Goal: Task Accomplishment & Management: Manage account settings

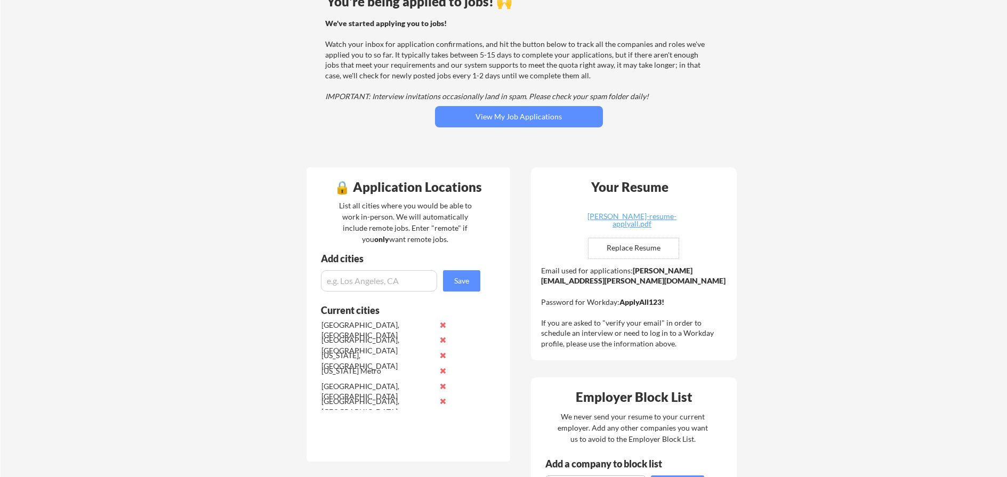
scroll to position [107, 0]
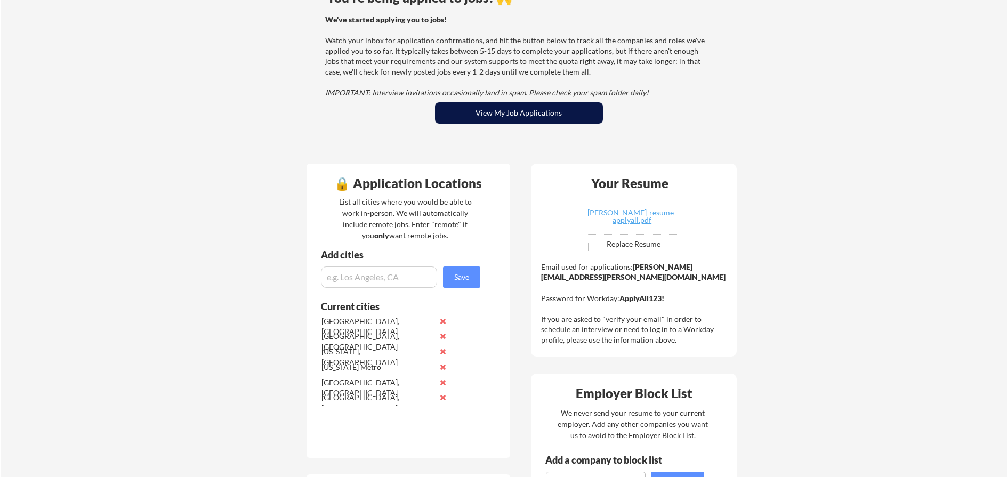
click at [496, 111] on button "View My Job Applications" at bounding box center [519, 112] width 168 height 21
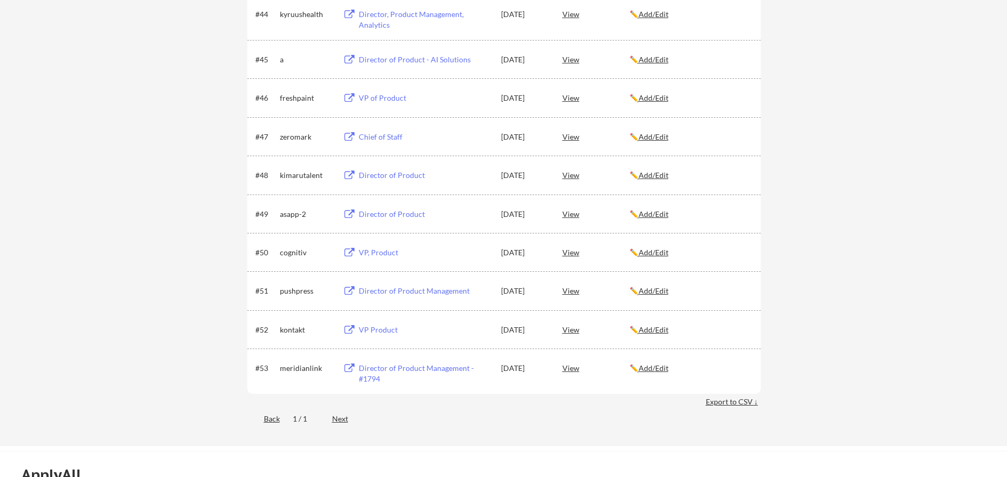
scroll to position [2035, 0]
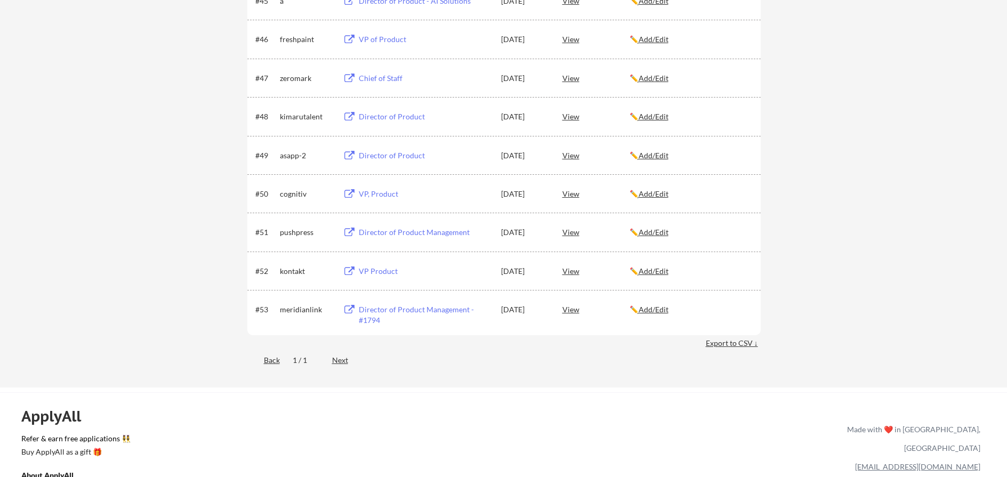
click at [344, 364] on div "Next" at bounding box center [346, 360] width 28 height 11
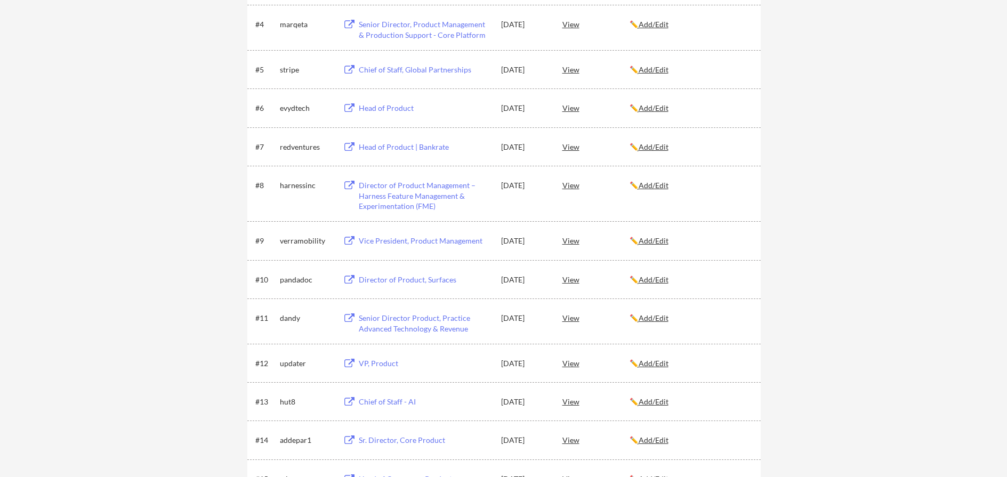
scroll to position [0, 0]
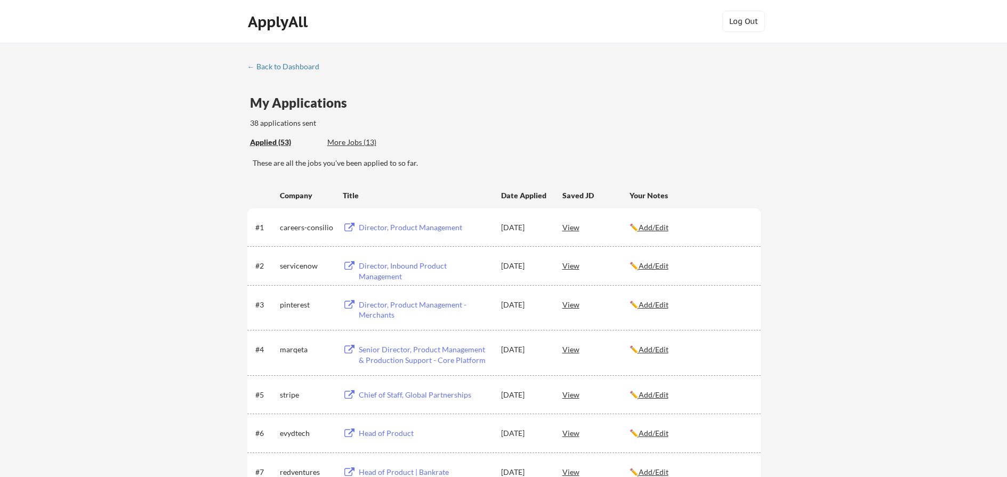
click at [343, 147] on div "More Jobs (13)" at bounding box center [366, 142] width 78 height 11
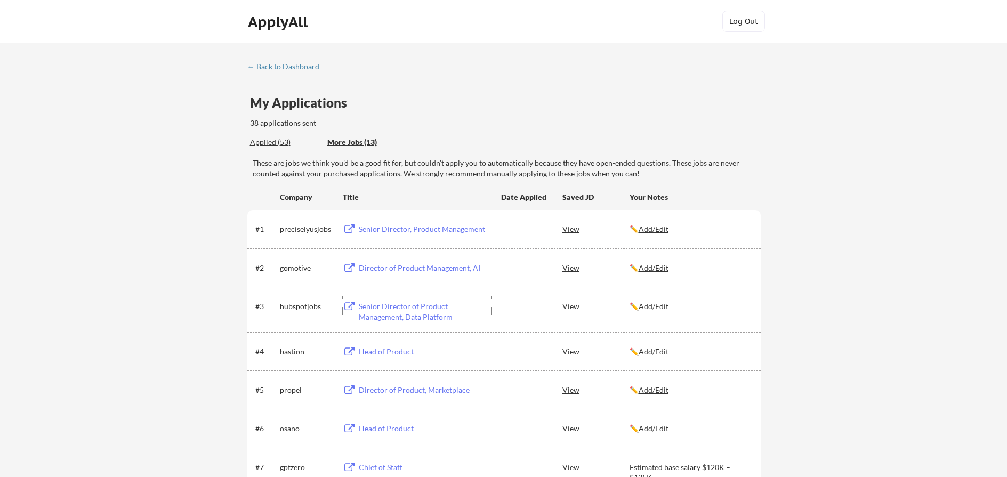
click at [419, 317] on div "Senior Director of Product Management, Data Platform" at bounding box center [425, 311] width 132 height 21
click at [266, 148] on div "Applied (53)" at bounding box center [284, 142] width 69 height 11
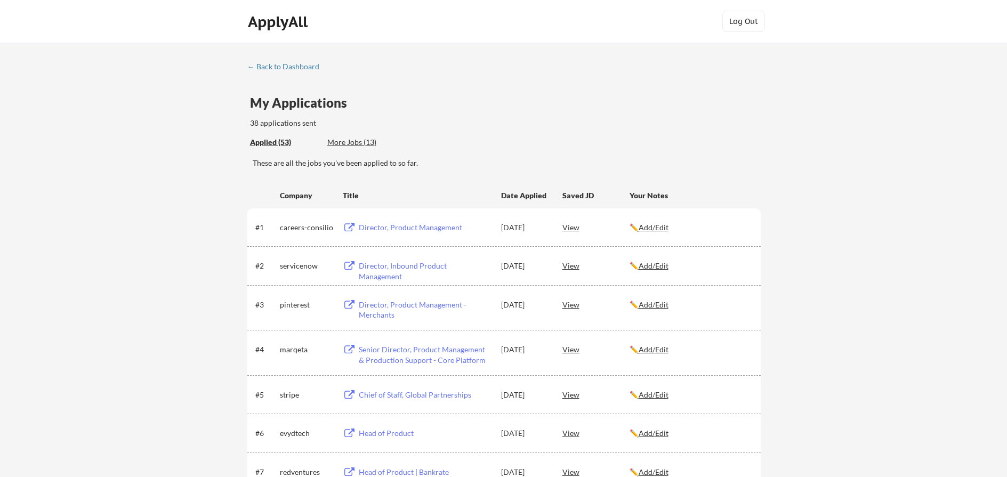
drag, startPoint x: 244, startPoint y: 125, endPoint x: 313, endPoint y: 125, distance: 69.8
click at [309, 137] on div "Applied (53)" at bounding box center [284, 142] width 69 height 11
click at [269, 66] on div "← Back to Dashboard" at bounding box center [287, 66] width 80 height 7
